Goal: Information Seeking & Learning: Learn about a topic

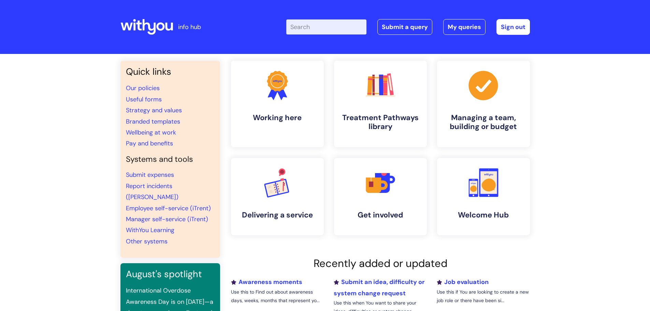
click at [321, 28] on input "Enter your search term here..." at bounding box center [326, 26] width 80 height 15
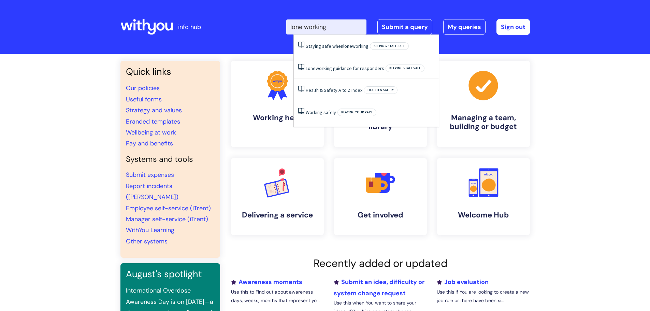
type input "lone working"
click button "Search" at bounding box center [0, 0] width 0 height 0
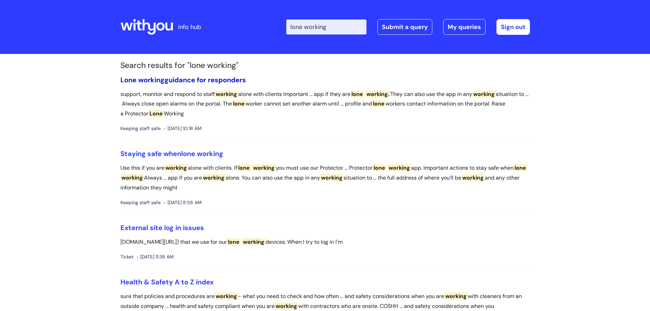
click at [177, 84] on link "Lone working guidance for responders" at bounding box center [183, 79] width 126 height 9
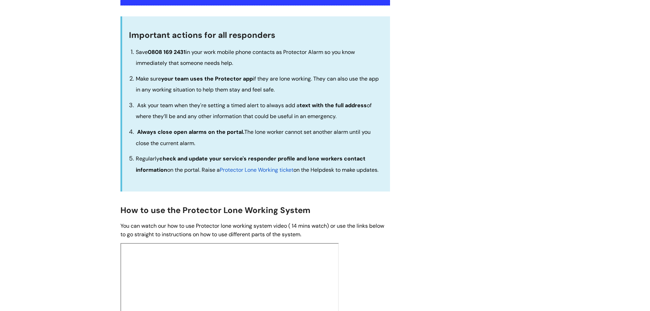
scroll to position [205, 0]
